Goal: Task Accomplishment & Management: Manage account settings

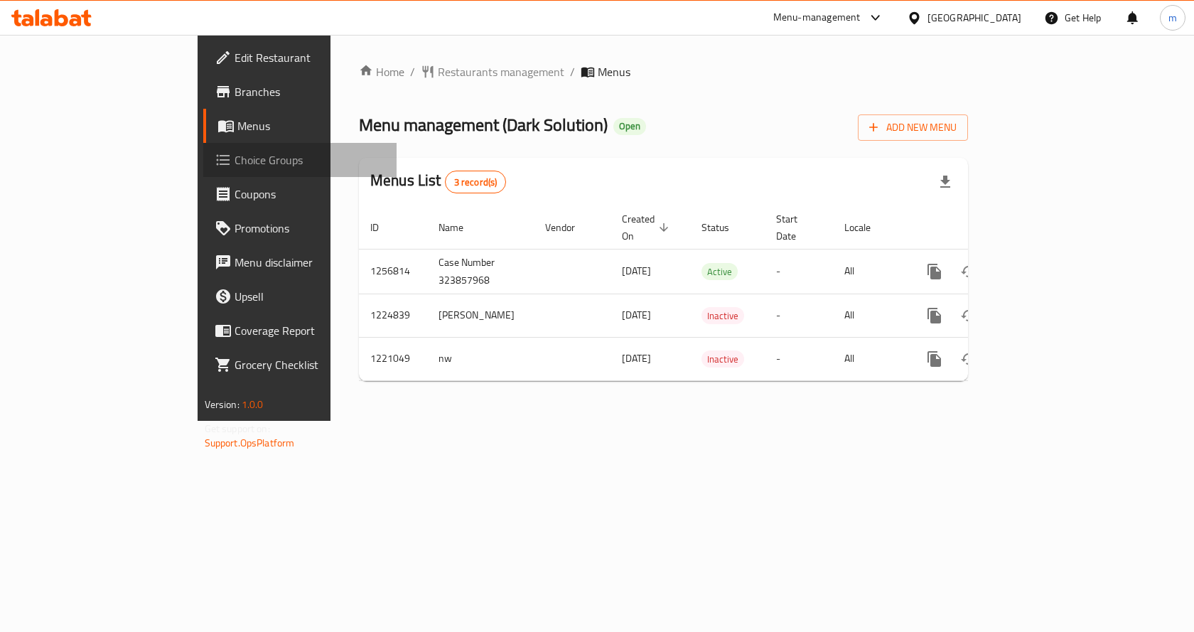
click at [203, 149] on link "Choice Groups" at bounding box center [300, 160] width 194 height 34
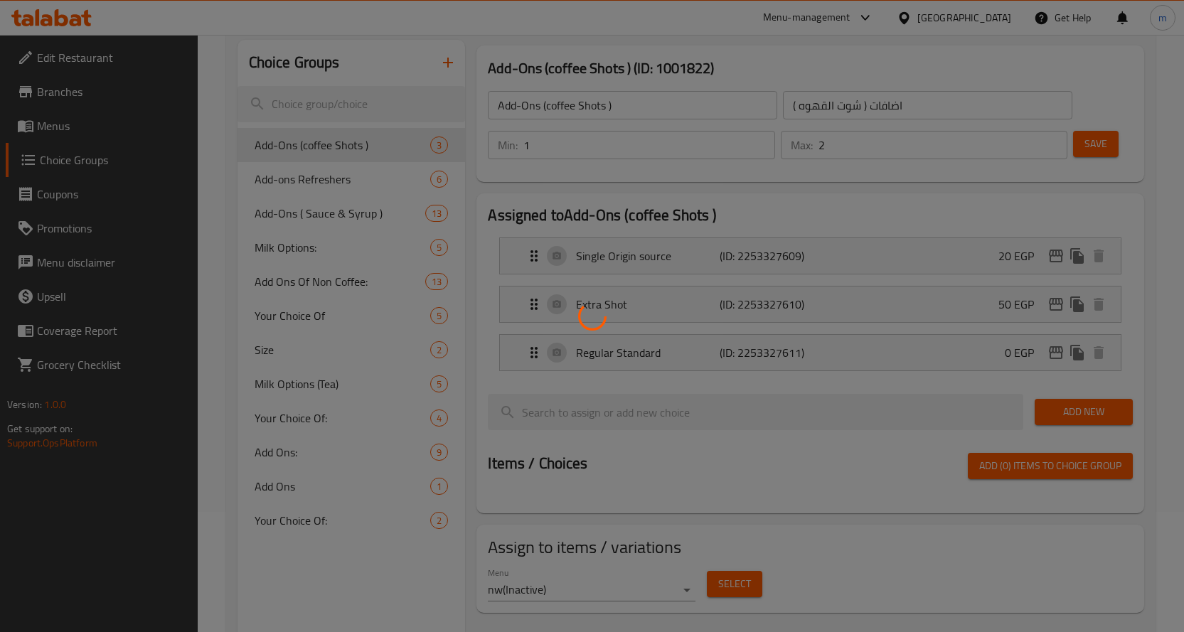
scroll to position [142, 0]
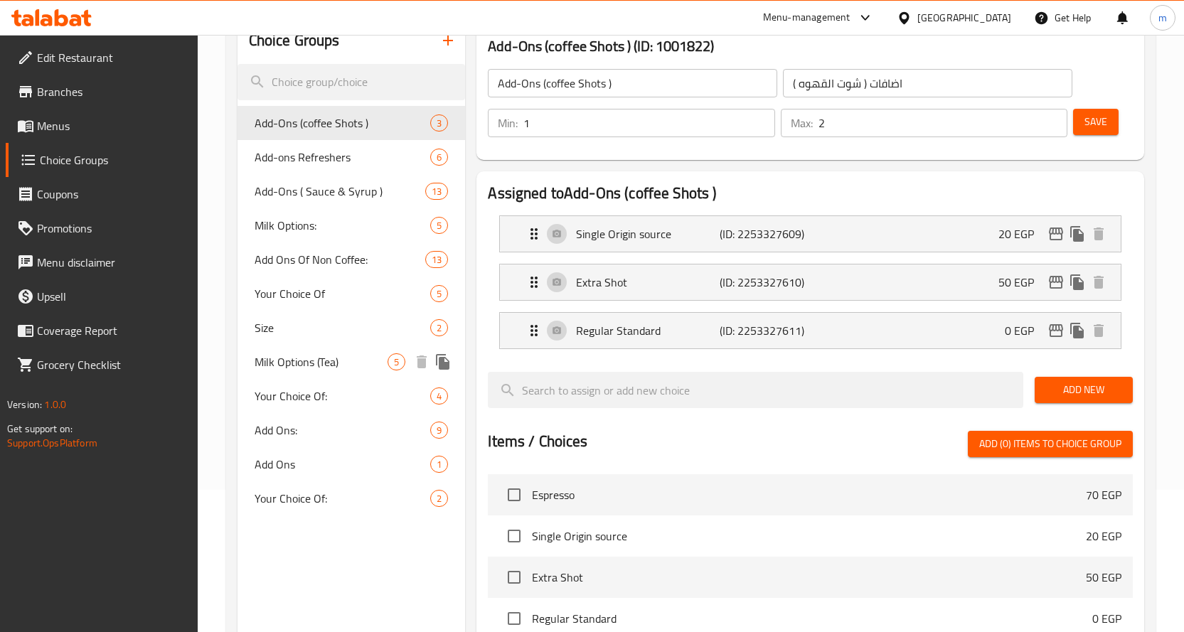
click at [304, 363] on span "Milk Options (Tea)" at bounding box center [321, 361] width 134 height 17
type input "Milk Options (Tea)"
type input "اختيارات اللبن ( شاي)"
type input "0"
type input "1"
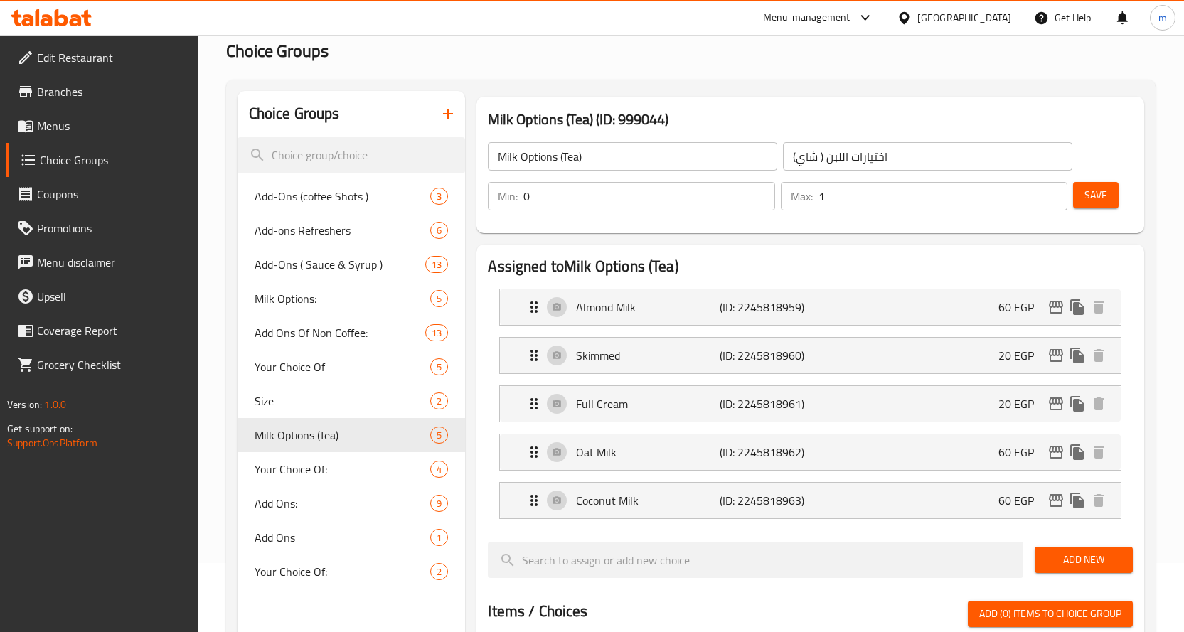
scroll to position [0, 0]
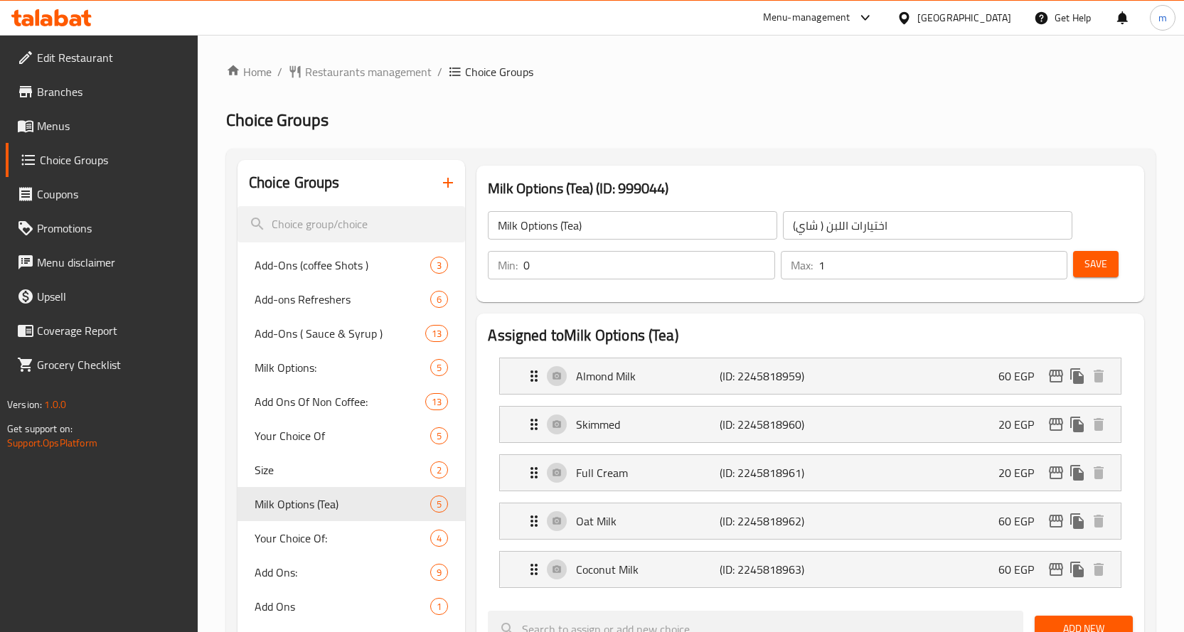
click at [368, 57] on div "Home / Restaurants management / Choice Groups Choice Groups Choice Groups Add-O…" at bounding box center [691, 639] width 986 height 1208
click at [363, 64] on span "Restaurants management" at bounding box center [368, 71] width 127 height 17
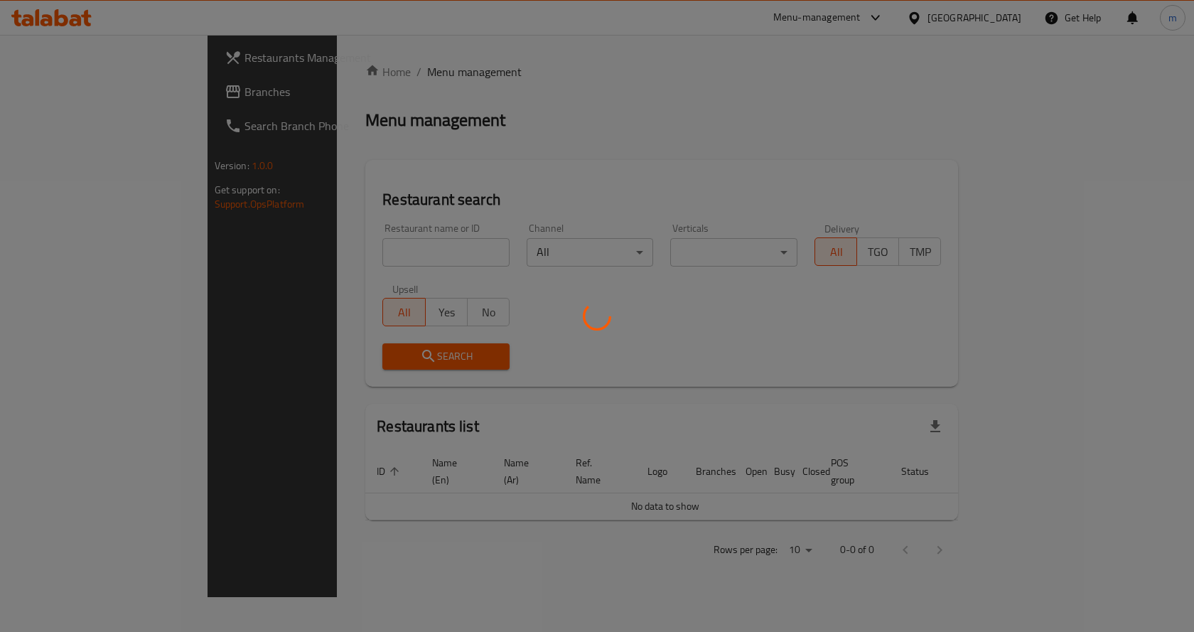
click at [134, 79] on div at bounding box center [597, 316] width 1194 height 632
click at [84, 90] on div at bounding box center [597, 316] width 1194 height 632
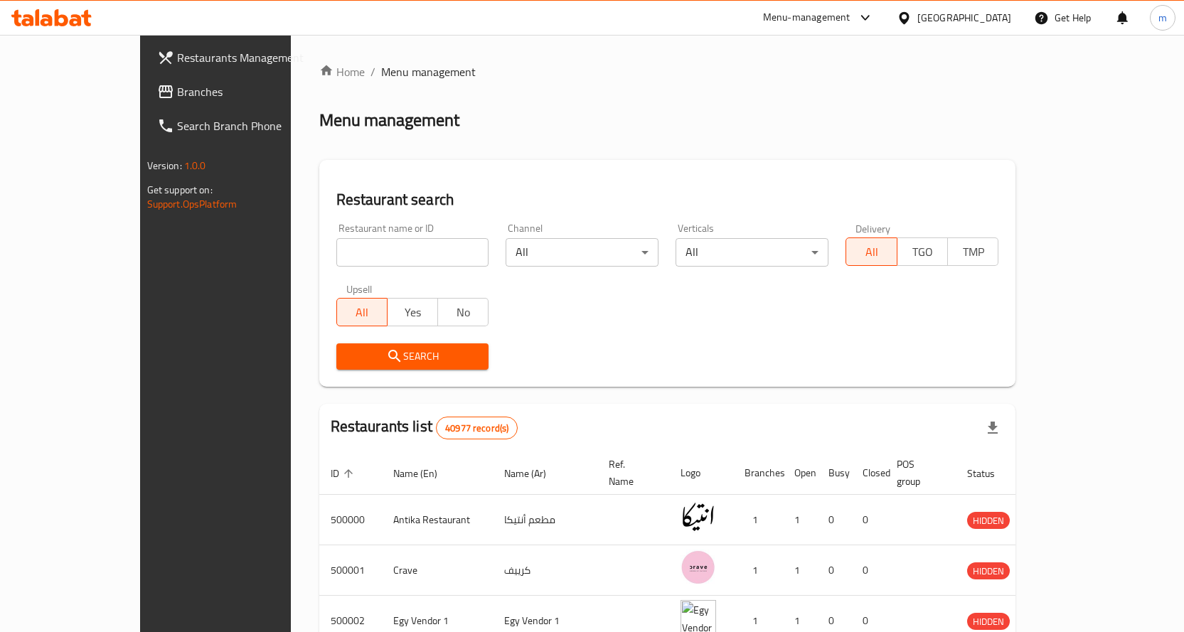
click at [177, 90] on span "Branches" at bounding box center [251, 91] width 149 height 17
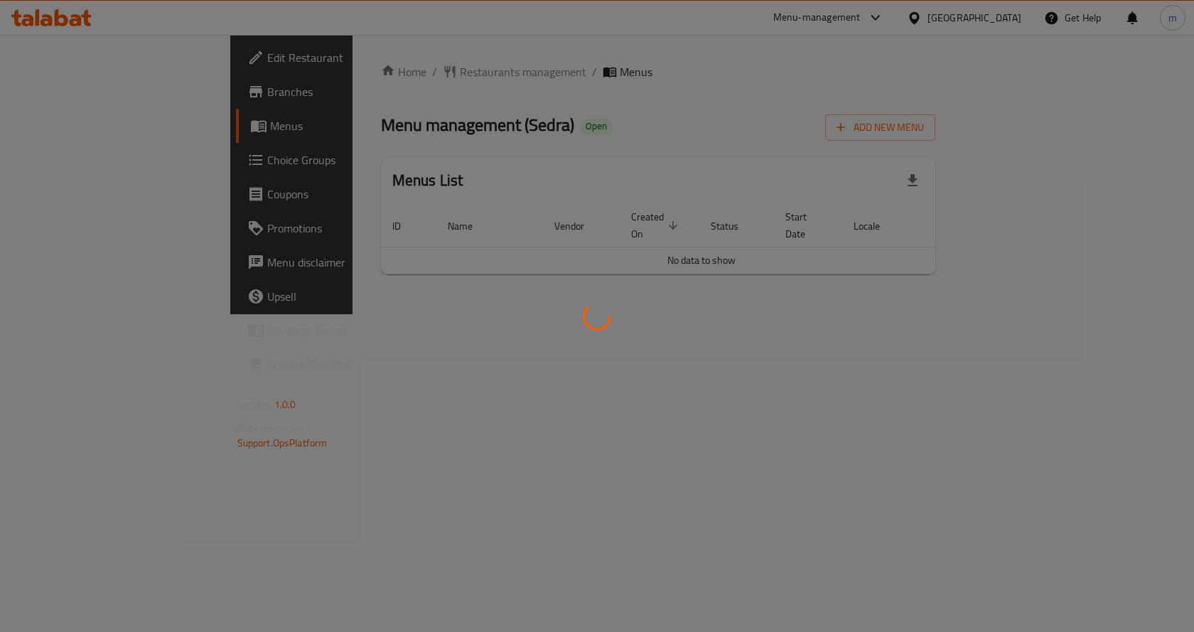
click at [291, 194] on div at bounding box center [597, 316] width 1194 height 632
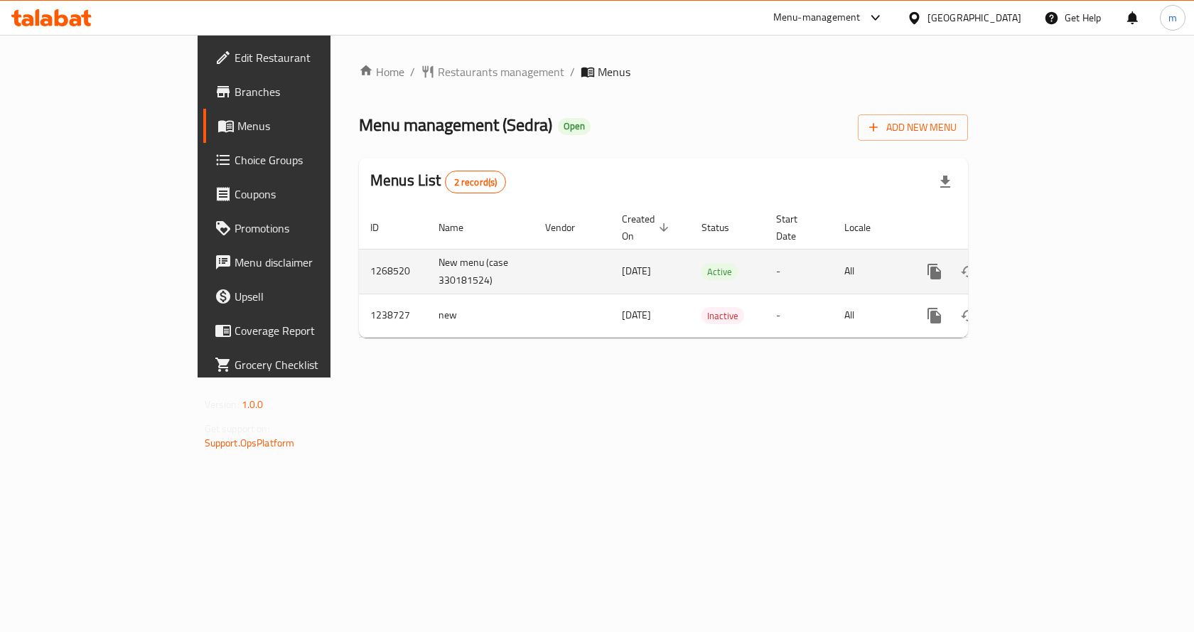
click at [1054, 254] on div "enhanced table" at bounding box center [986, 271] width 136 height 34
click at [1046, 263] on icon "enhanced table" at bounding box center [1037, 271] width 17 height 17
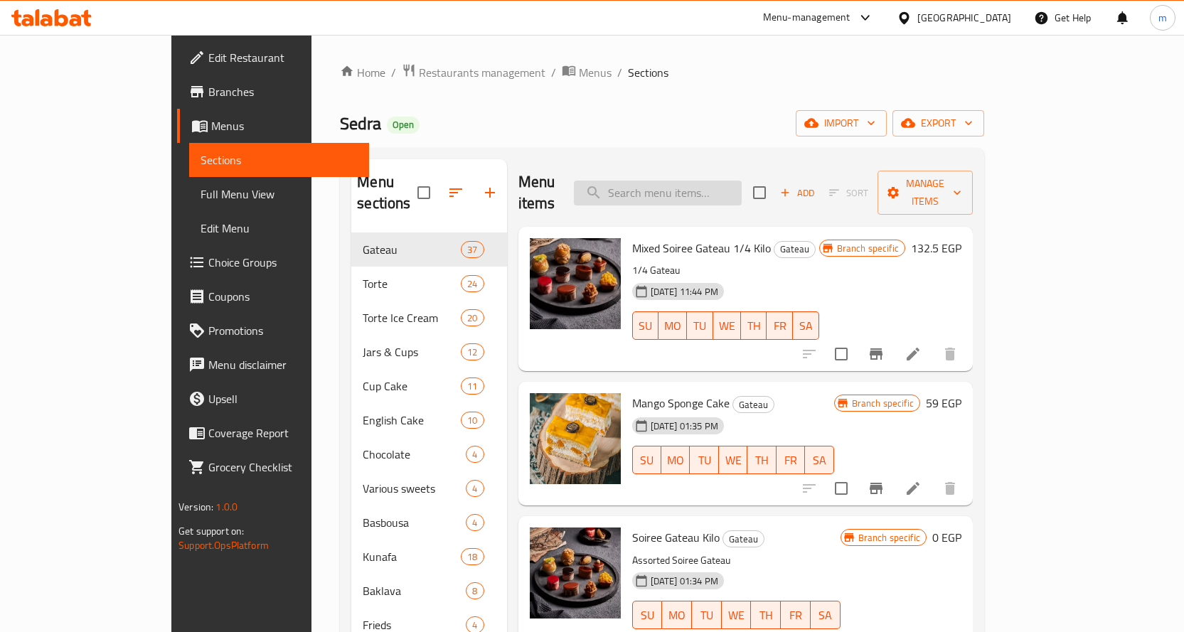
click at [741, 186] on input "search" at bounding box center [658, 193] width 168 height 25
paste input "Asawer with Pistachio"
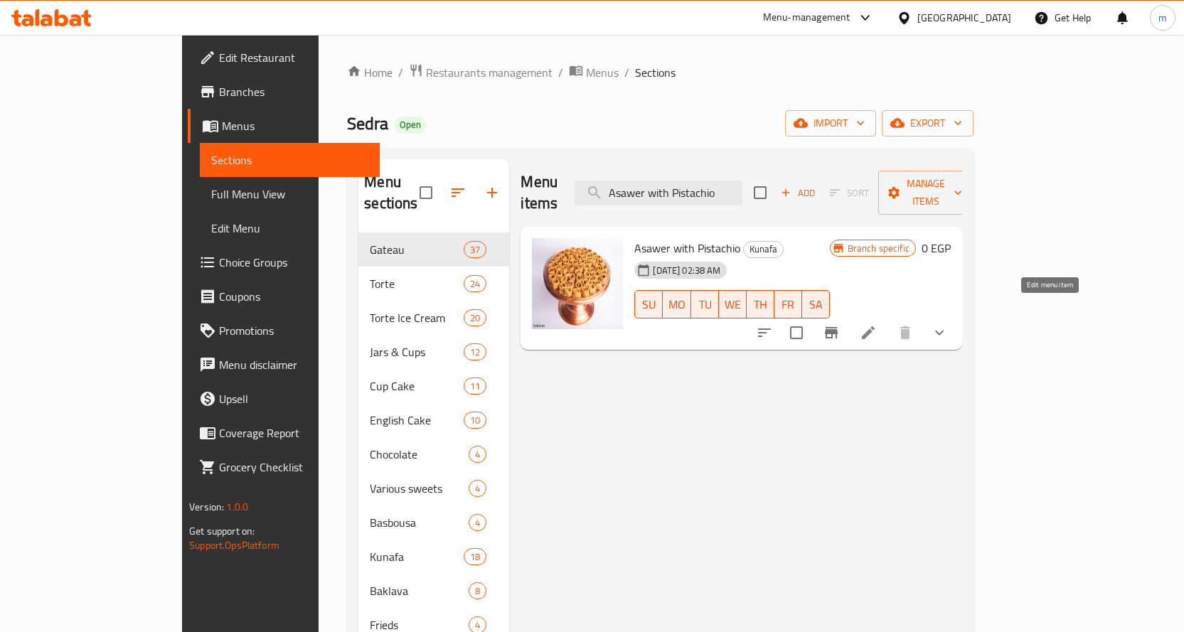
type input "Asawer with Pistachio"
click at [874, 326] on icon at bounding box center [868, 332] width 13 height 13
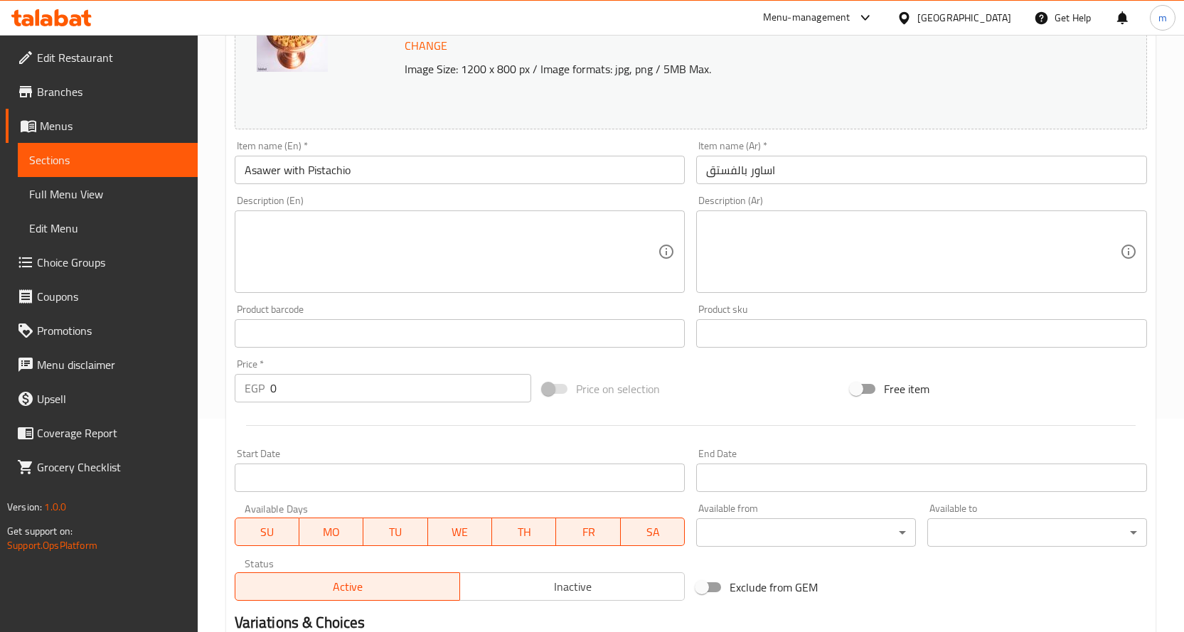
scroll to position [425, 0]
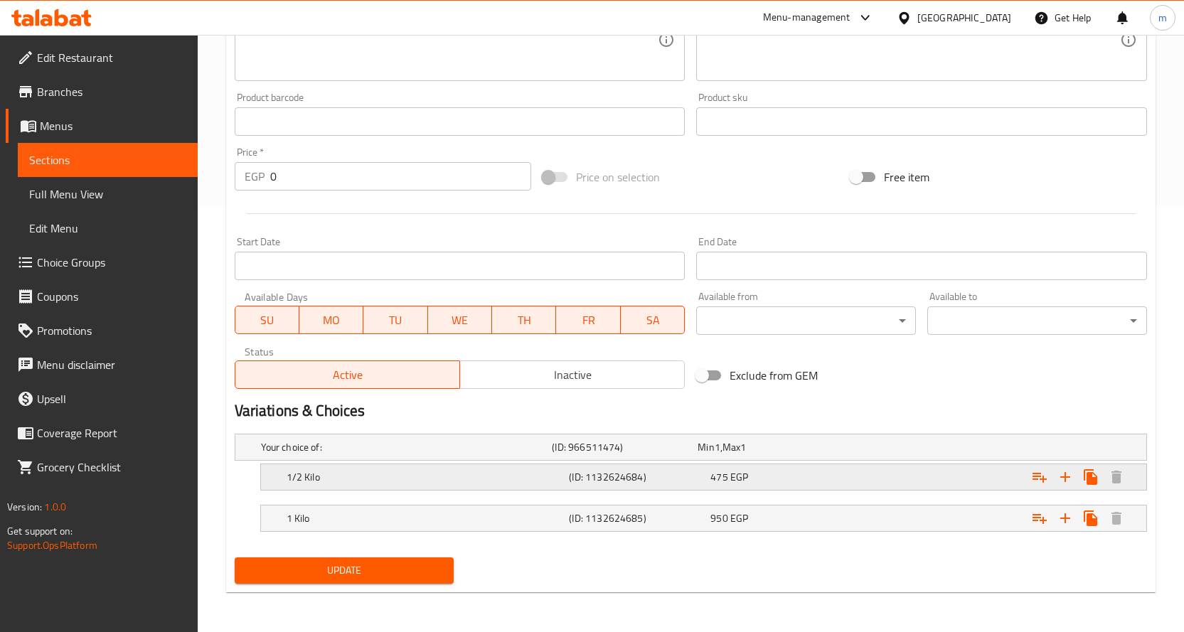
click at [476, 476] on h5 "1/2 Kilo" at bounding box center [424, 477] width 277 height 14
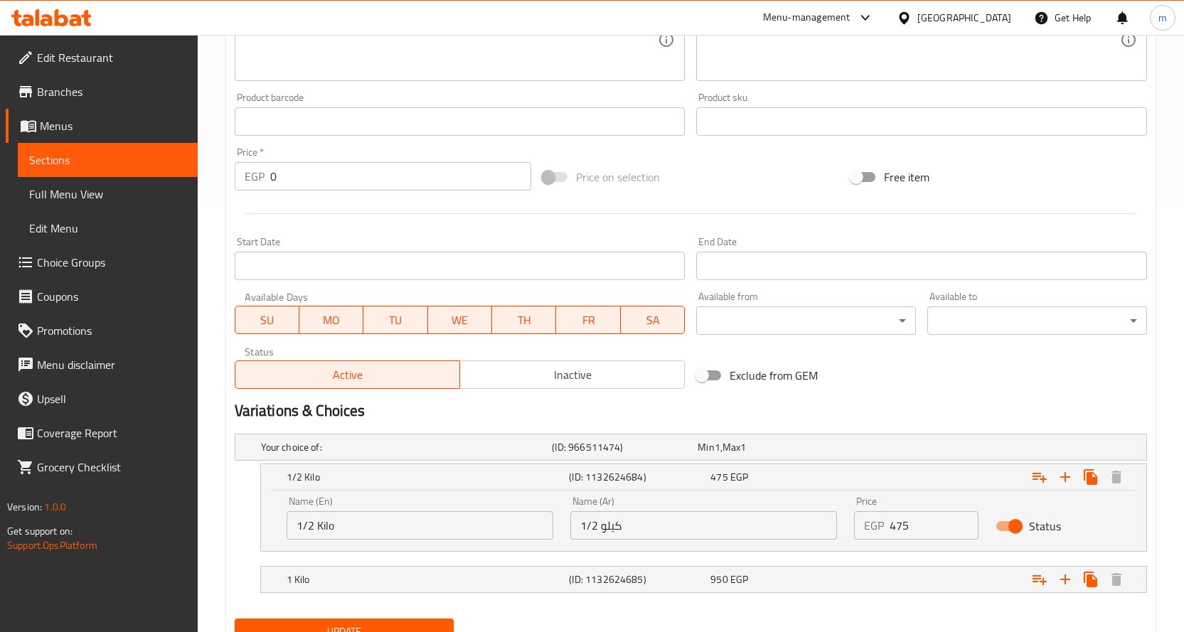
scroll to position [486, 0]
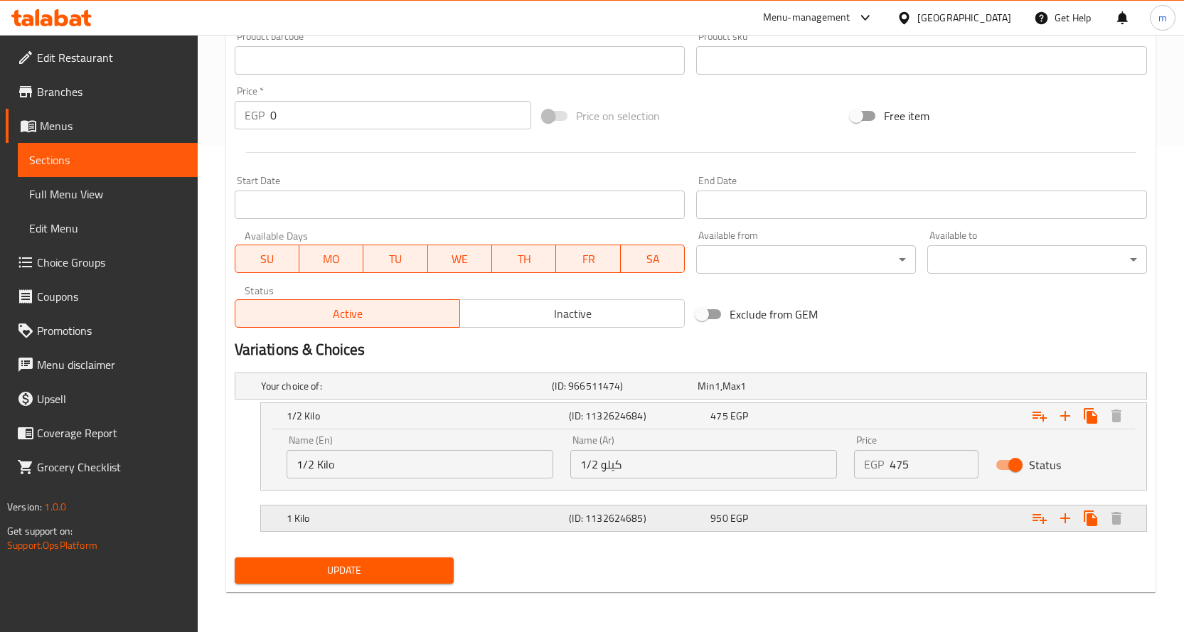
click at [429, 504] on div "1 Kilo (ID: 1132624685) 950 EGP" at bounding box center [708, 518] width 848 height 31
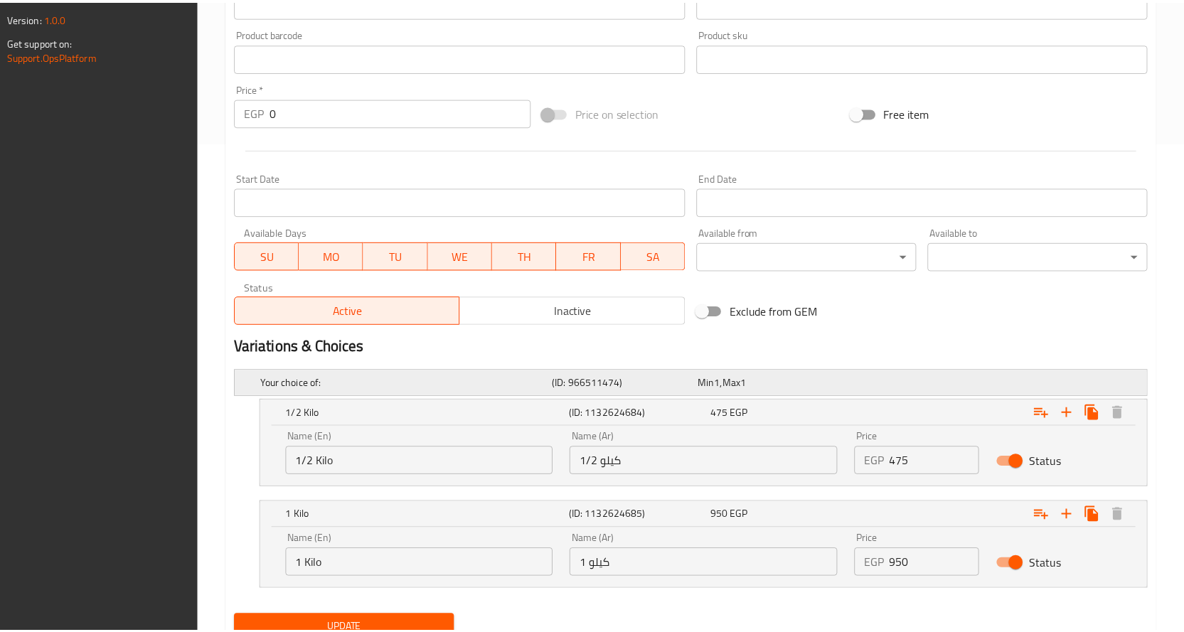
scroll to position [547, 0]
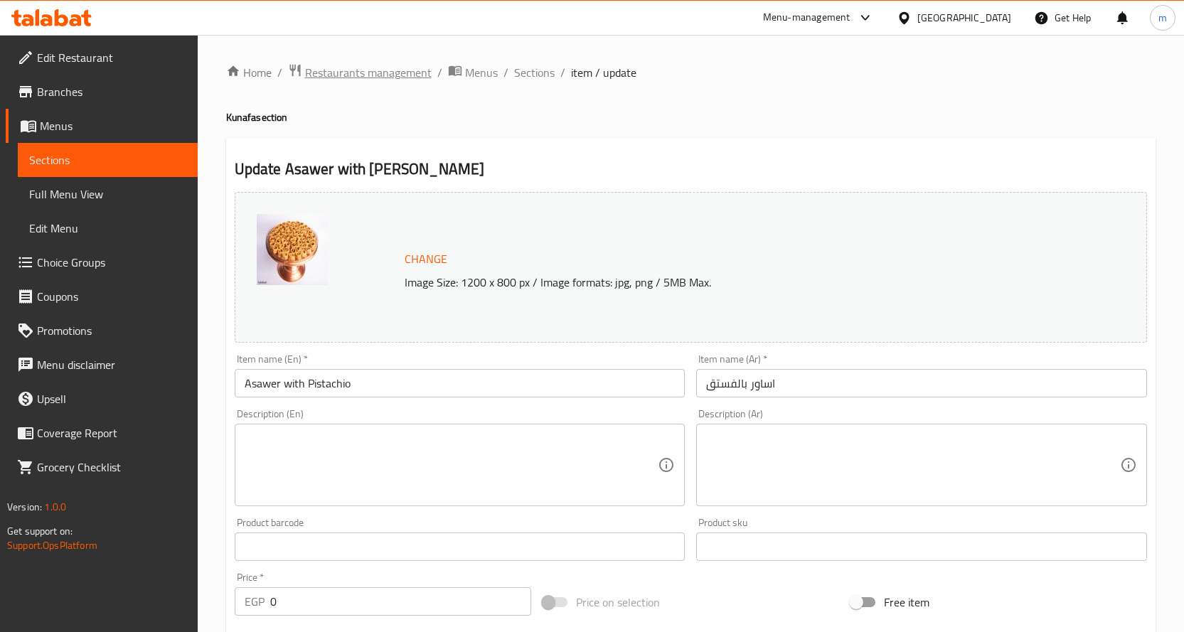
click at [397, 76] on span "Restaurants management" at bounding box center [368, 72] width 127 height 17
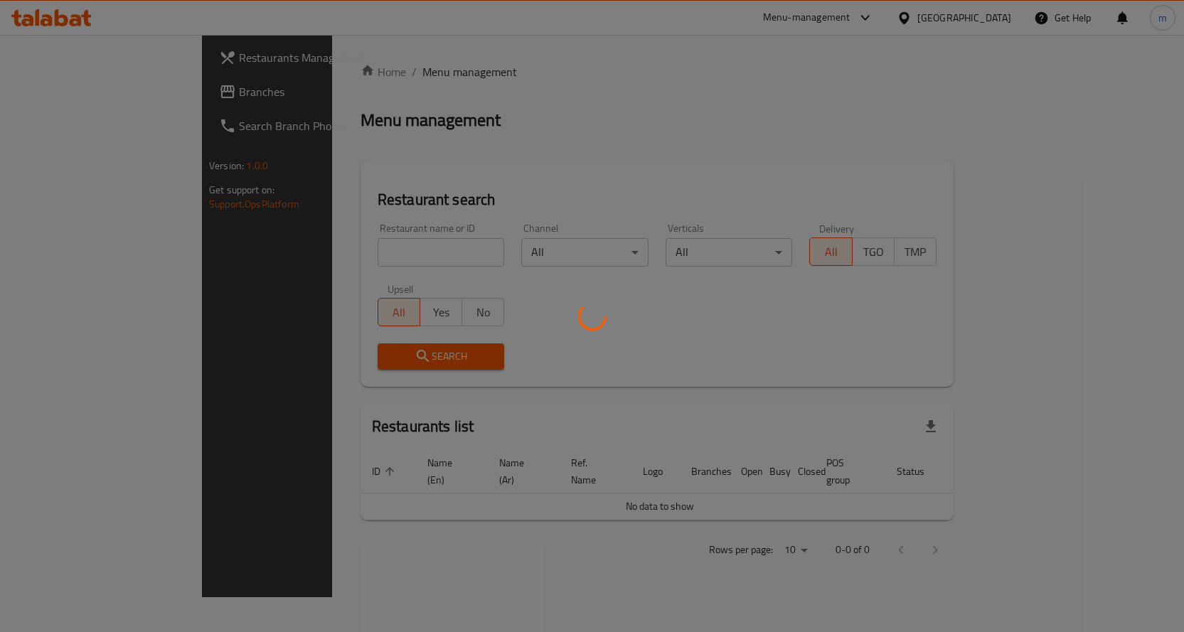
click at [89, 104] on div at bounding box center [592, 316] width 1184 height 632
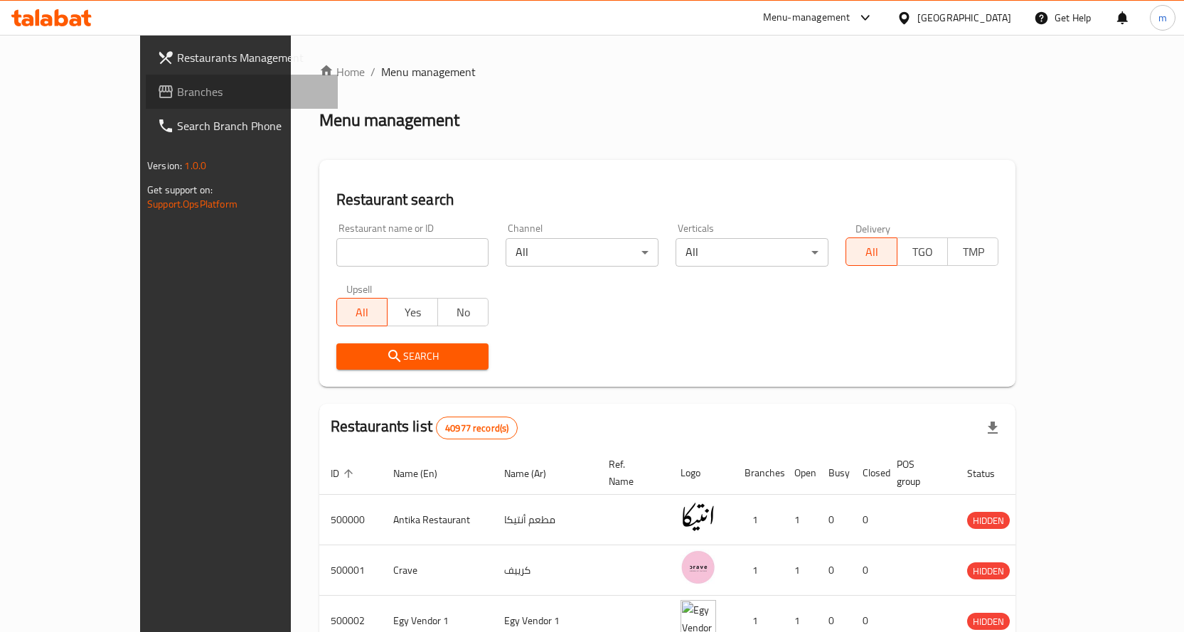
click at [177, 90] on span "Branches" at bounding box center [251, 91] width 149 height 17
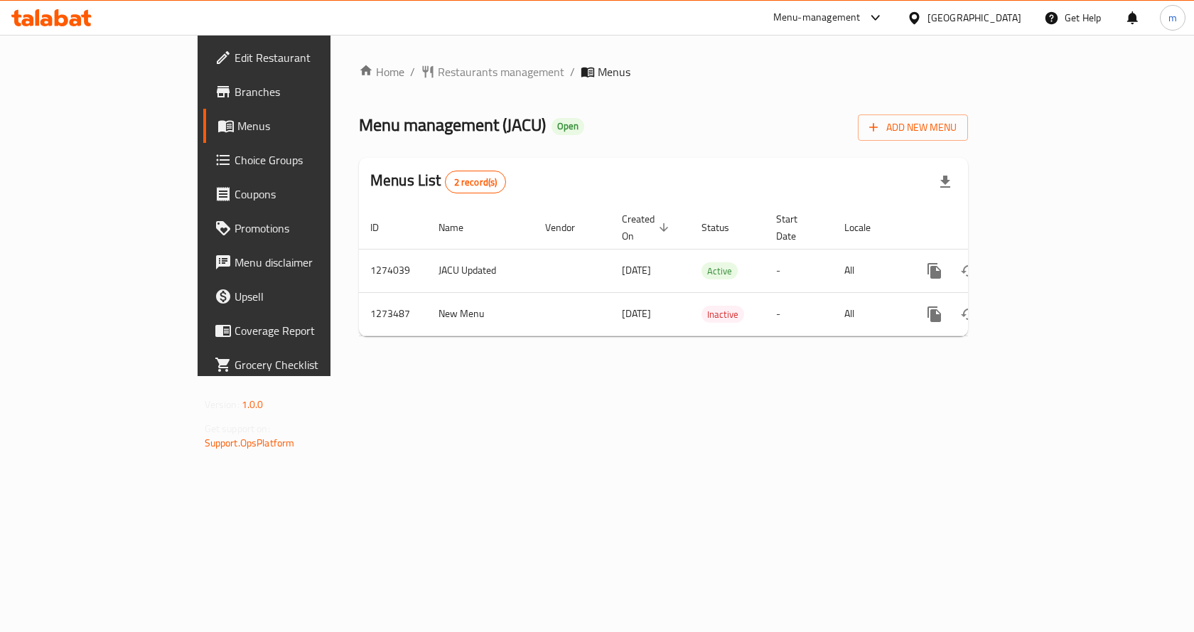
click at [235, 157] on span "Choice Groups" at bounding box center [310, 159] width 151 height 17
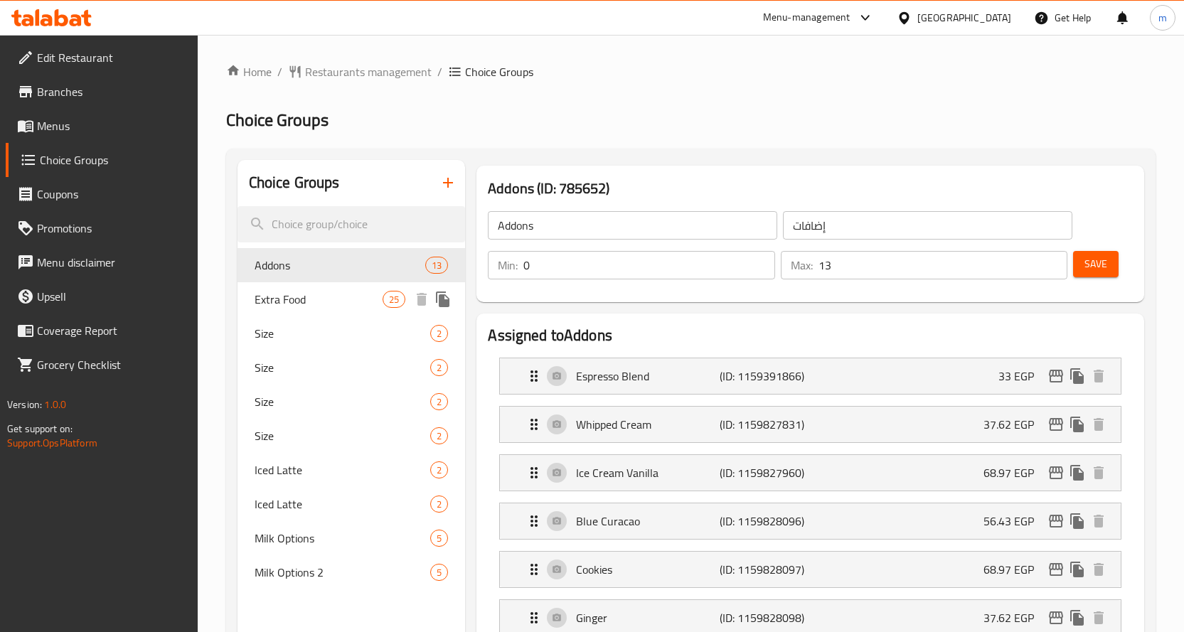
click at [353, 293] on span "Extra Food" at bounding box center [318, 299] width 129 height 17
type input "Extra Food"
type input "اكسترا"
type input "25"
